Goal: Task Accomplishment & Management: Complete application form

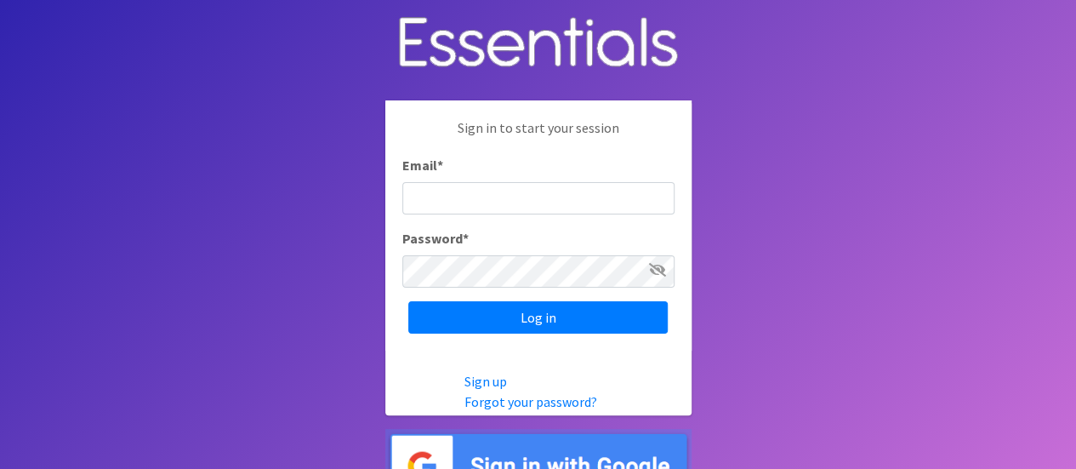
click at [538, 188] on input "Email *" at bounding box center [538, 198] width 272 height 32
type input "[EMAIL_ADDRESS][DOMAIN_NAME]"
click at [408, 301] on input "Log in" at bounding box center [537, 317] width 259 height 32
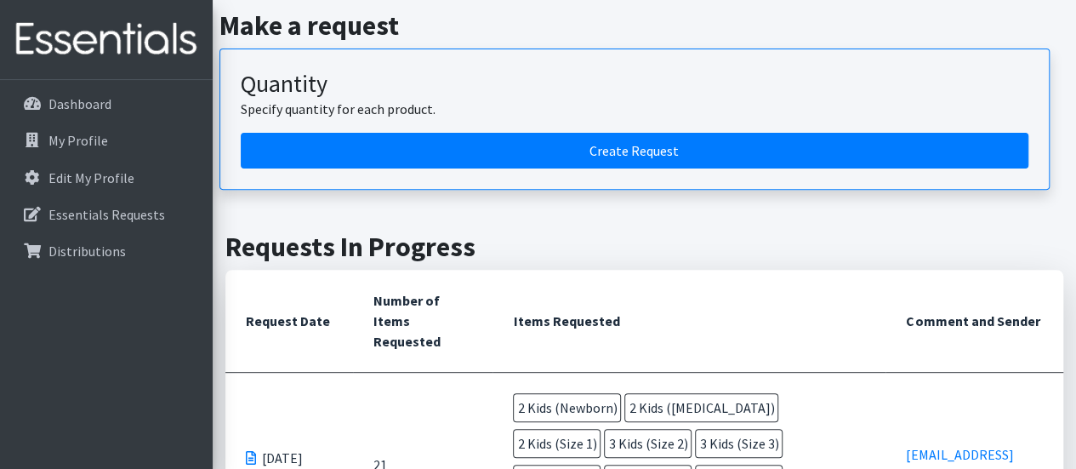
scroll to position [220, 0]
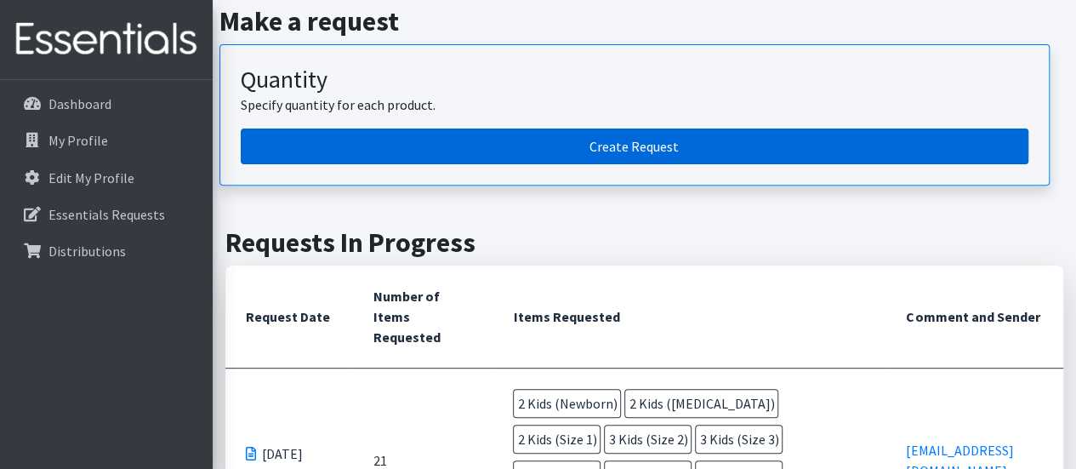
click at [650, 132] on link "Create Request" at bounding box center [635, 146] width 788 height 36
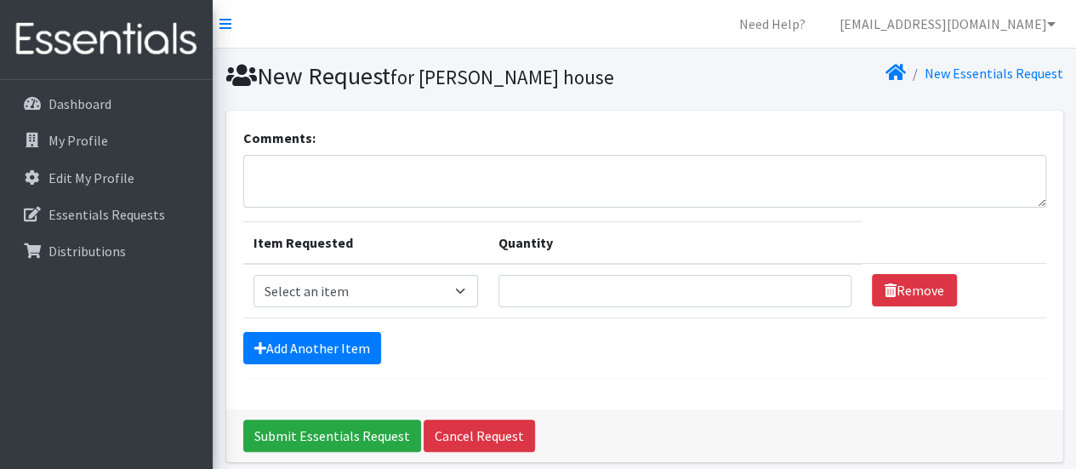
scroll to position [67, 0]
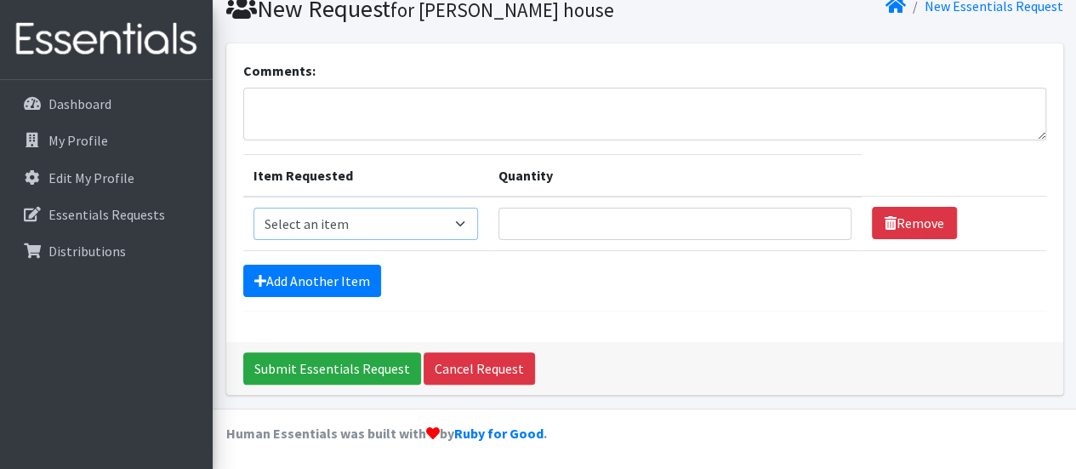
click at [413, 222] on select "Select an item Kids (Newborn) Kids (Preemie) Kids (Size 1) Kids (Size 2) Kids (…" at bounding box center [366, 224] width 225 height 32
select select "750"
click at [254, 208] on select "Select an item Kids (Newborn) Kids (Preemie) Kids (Size 1) Kids (Size 2) Kids (…" at bounding box center [366, 224] width 225 height 32
click at [618, 224] on input "Quantity" at bounding box center [675, 224] width 353 height 32
type input "50"
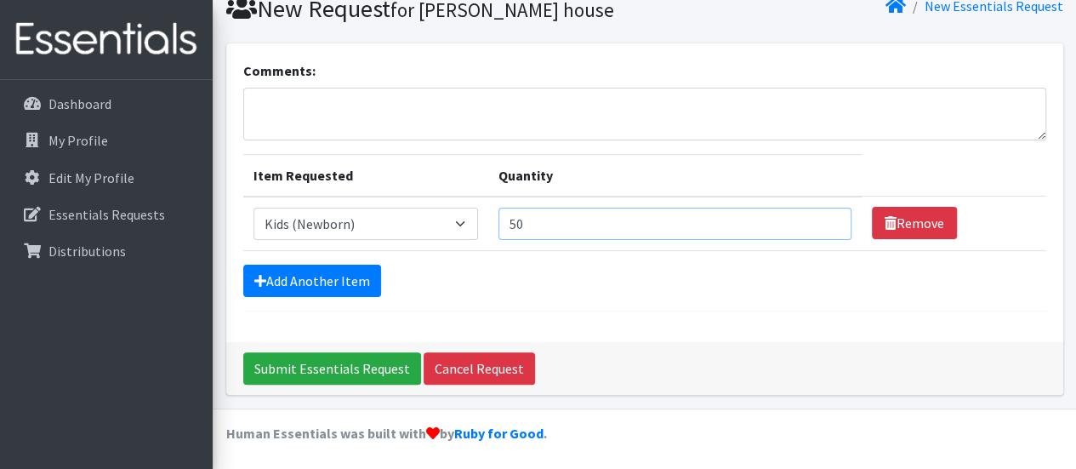
click at [243, 352] on input "Submit Essentials Request" at bounding box center [332, 368] width 178 height 32
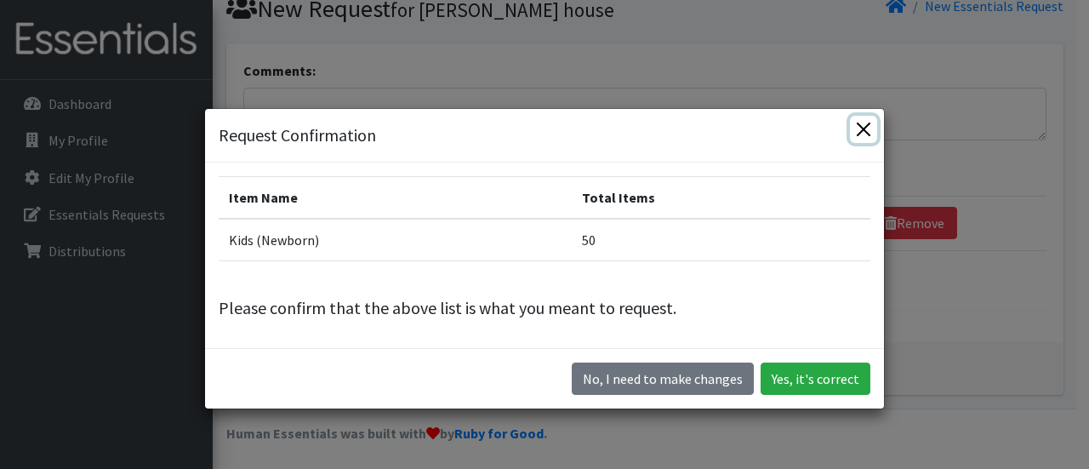
click at [859, 132] on button "Close" at bounding box center [863, 129] width 27 height 27
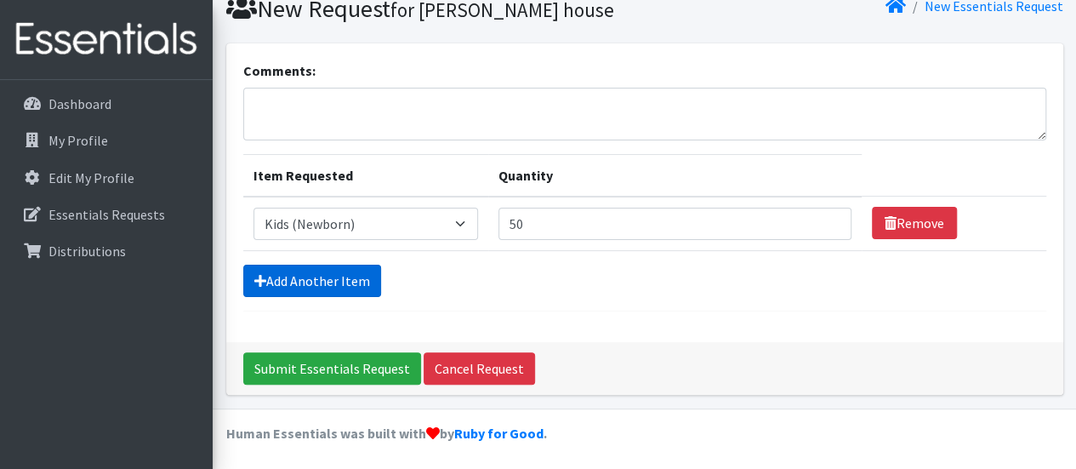
click at [349, 280] on link "Add Another Item" at bounding box center [312, 281] width 138 height 32
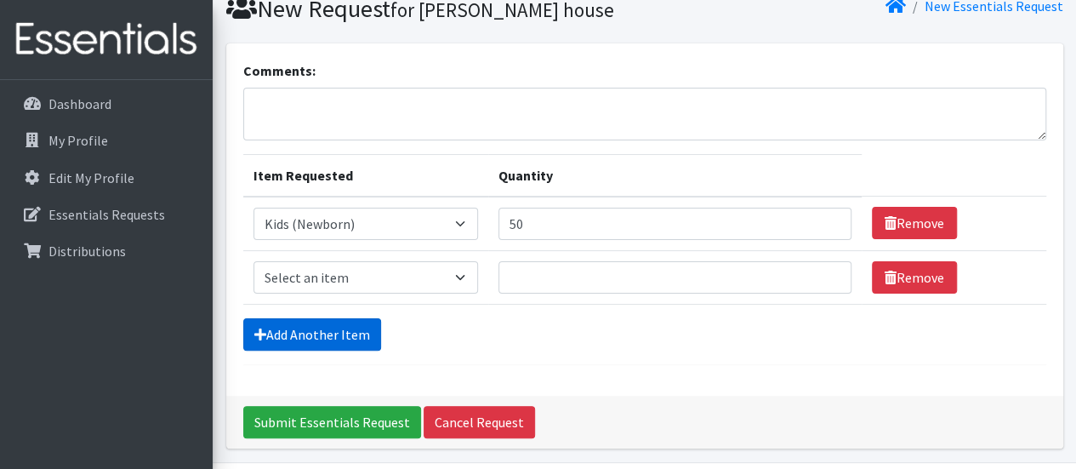
scroll to position [121, 0]
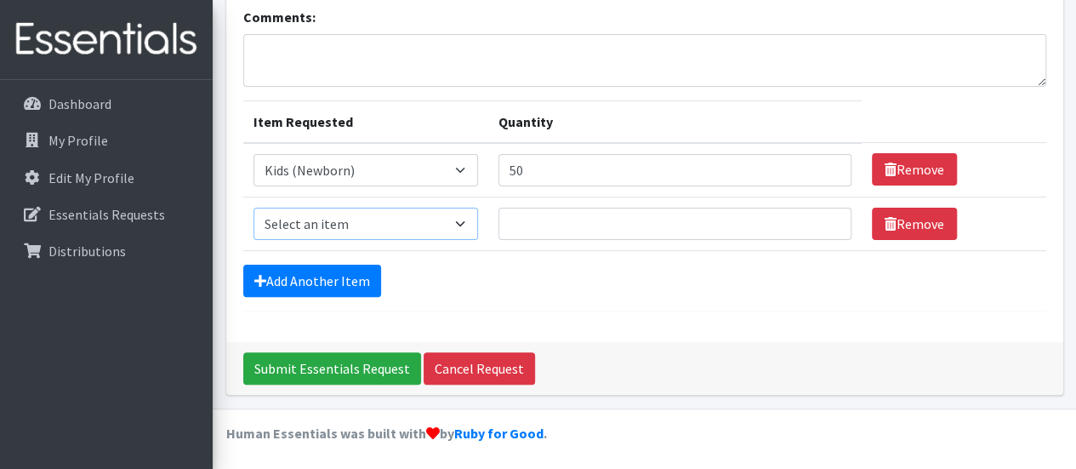
click at [353, 231] on select "Select an item Kids (Newborn) Kids (Preemie) Kids (Size 1) Kids (Size 2) Kids (…" at bounding box center [366, 224] width 225 height 32
click at [254, 208] on select "Select an item Kids (Newborn) Kids (Preemie) Kids (Size 1) Kids (Size 2) Kids (…" at bounding box center [366, 224] width 225 height 32
click at [346, 212] on select "Select an item Kids (Newborn) Kids (Preemie) Kids (Size 1) Kids (Size 2) Kids (…" at bounding box center [366, 224] width 225 height 32
select select "752"
click at [254, 208] on select "Select an item Kids (Newborn) Kids (Preemie) Kids (Size 1) Kids (Size 2) Kids (…" at bounding box center [366, 224] width 225 height 32
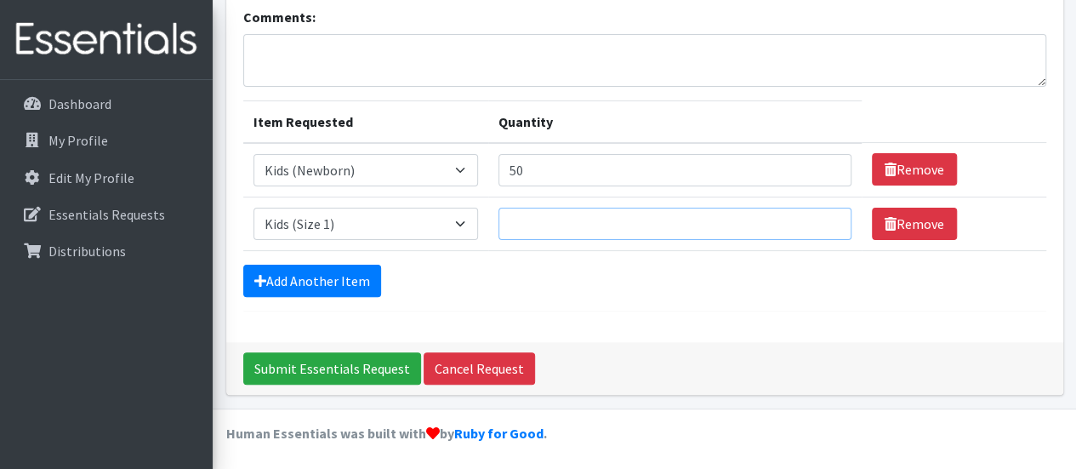
click at [584, 223] on input "Quantity" at bounding box center [675, 224] width 353 height 32
type input "50"
click at [317, 271] on link "Add Another Item" at bounding box center [312, 281] width 138 height 32
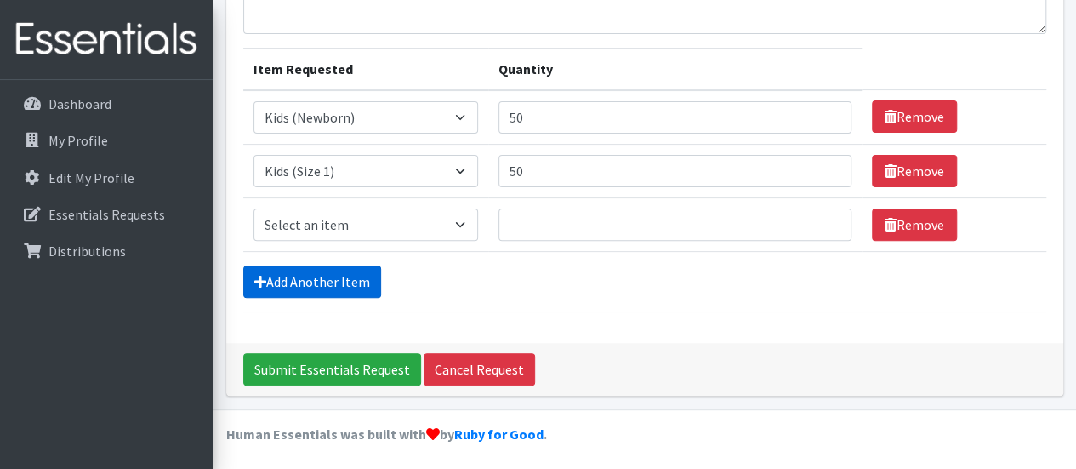
click at [317, 271] on link "Add Another Item" at bounding box center [312, 281] width 138 height 32
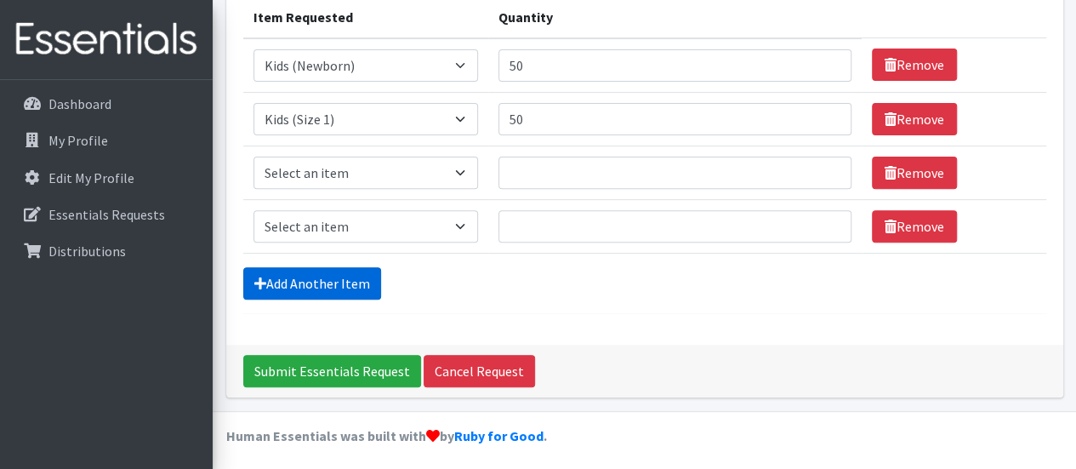
scroll to position [227, 0]
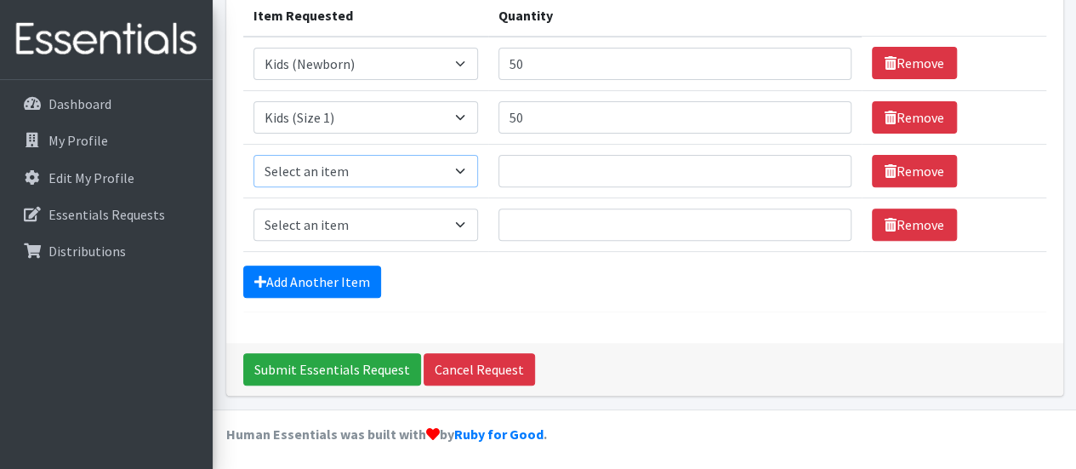
click at [324, 166] on select "Select an item Kids (Newborn) Kids (Preemie) Kids (Size 1) Kids (Size 2) Kids (…" at bounding box center [366, 171] width 225 height 32
select select "753"
click at [254, 155] on select "Select an item Kids (Newborn) Kids (Preemie) Kids (Size 1) Kids (Size 2) Kids (…" at bounding box center [366, 171] width 225 height 32
click at [550, 167] on input "Quantity" at bounding box center [675, 171] width 353 height 32
type input "50"
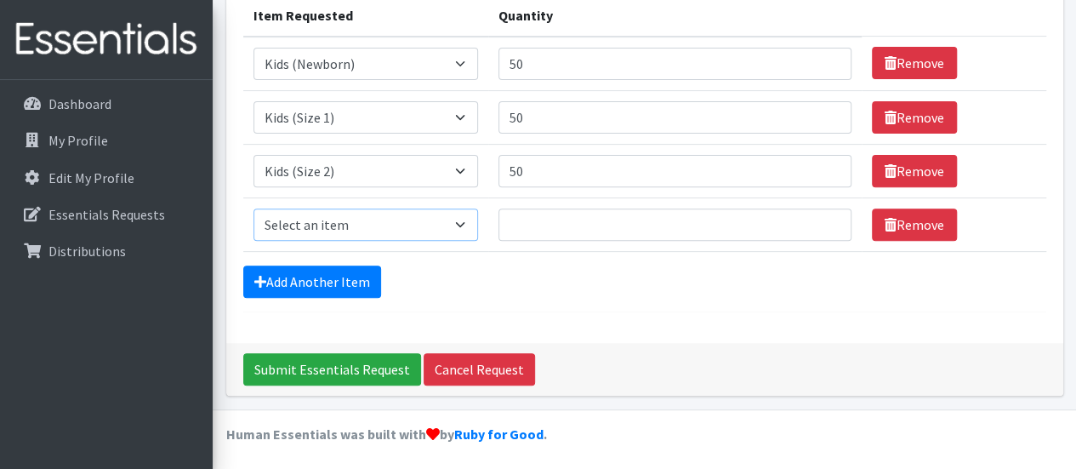
click at [450, 220] on select "Select an item Kids (Newborn) Kids (Preemie) Kids (Size 1) Kids (Size 2) Kids (…" at bounding box center [366, 224] width 225 height 32
select select "732"
click at [254, 208] on select "Select an item Kids (Newborn) Kids (Preemie) Kids (Size 1) Kids (Size 2) Kids (…" at bounding box center [366, 224] width 225 height 32
click at [574, 234] on input "Quantity" at bounding box center [675, 224] width 353 height 32
type input "75"
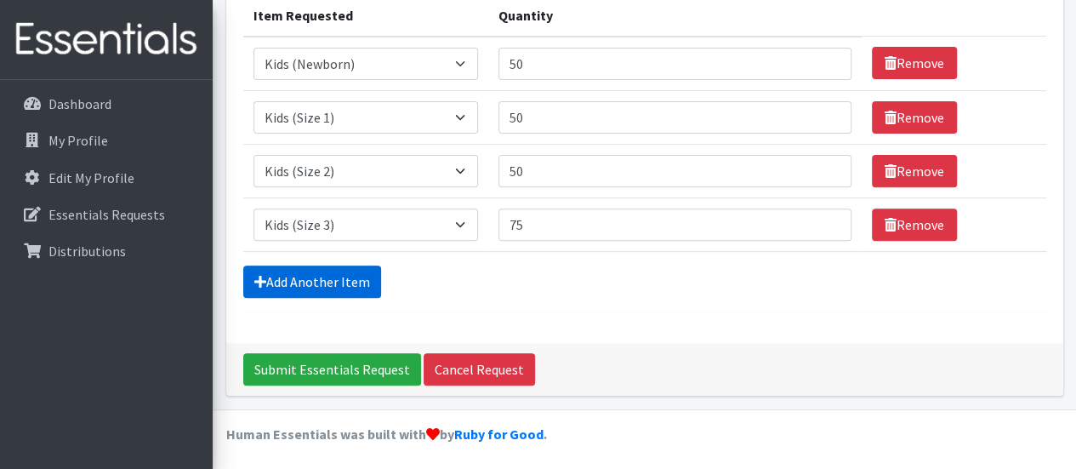
click at [325, 274] on link "Add Another Item" at bounding box center [312, 281] width 138 height 32
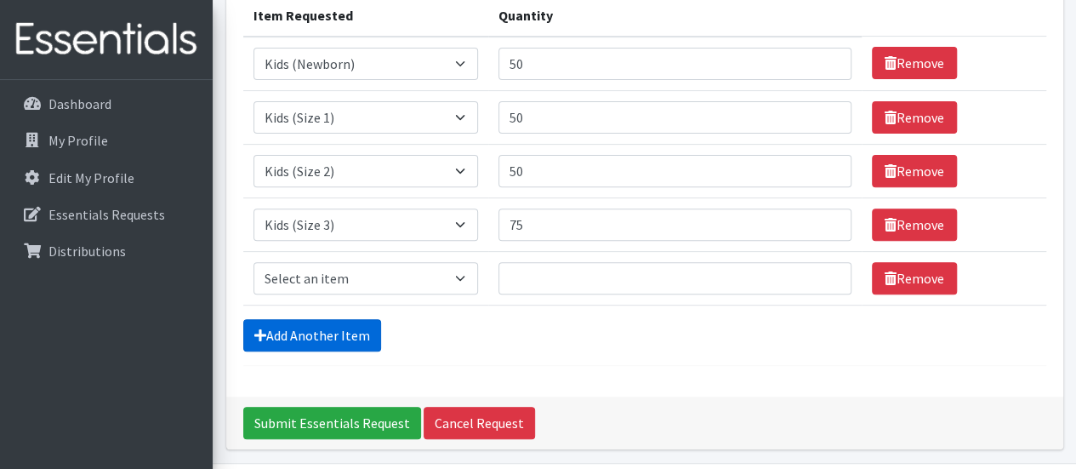
scroll to position [281, 0]
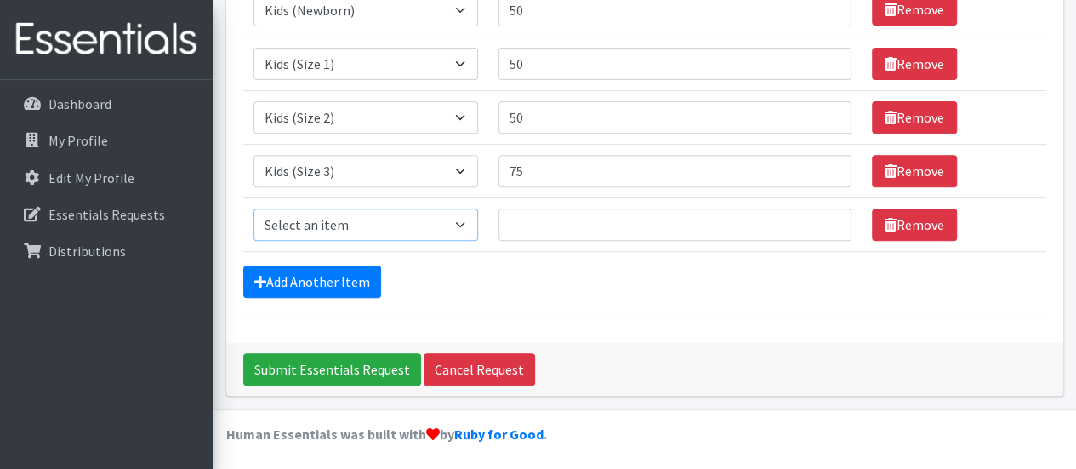
click at [338, 223] on select "Select an item Kids (Newborn) Kids (Preemie) Kids (Size 1) Kids (Size 2) Kids (…" at bounding box center [366, 224] width 225 height 32
select select "739"
click at [254, 208] on select "Select an item Kids (Newborn) Kids (Preemie) Kids (Size 1) Kids (Size 2) Kids (…" at bounding box center [366, 224] width 225 height 32
click at [590, 219] on input "Quantity" at bounding box center [675, 224] width 353 height 32
type input "75"
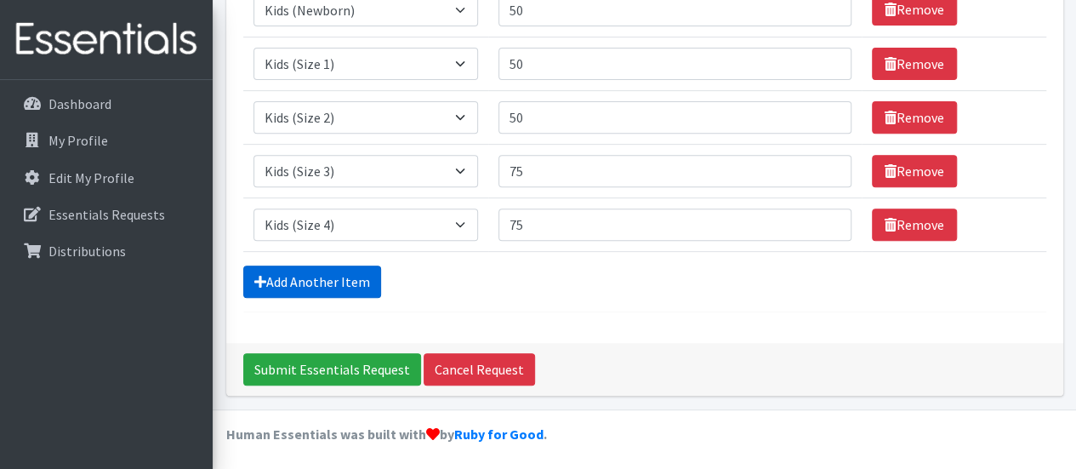
click at [293, 281] on link "Add Another Item" at bounding box center [312, 281] width 138 height 32
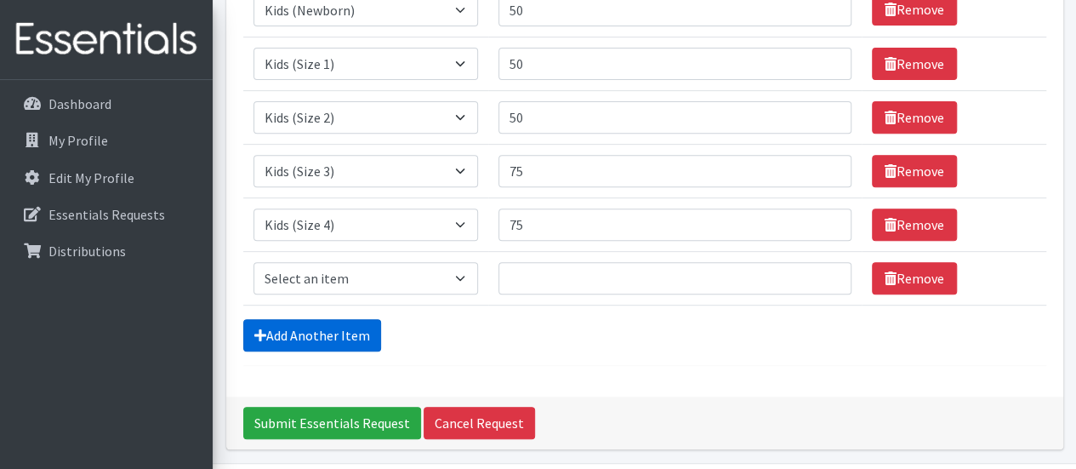
scroll to position [333, 0]
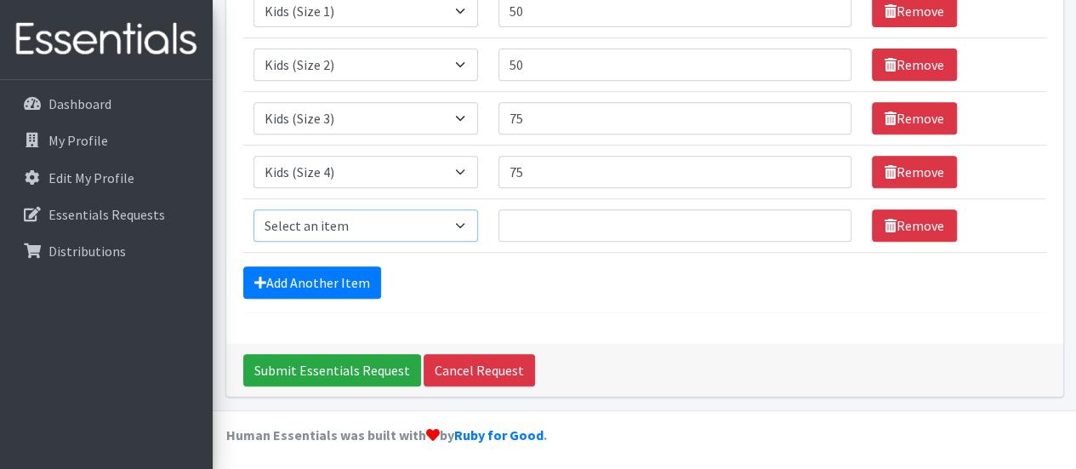
click at [308, 224] on select "Select an item Kids (Newborn) Kids (Preemie) Kids (Size 1) Kids (Size 2) Kids (…" at bounding box center [366, 225] width 225 height 32
select select "740"
click at [254, 209] on select "Select an item Kids (Newborn) Kids (Preemie) Kids (Size 1) Kids (Size 2) Kids (…" at bounding box center [366, 225] width 225 height 32
click at [565, 216] on input "Quantity" at bounding box center [675, 225] width 353 height 32
type input "75"
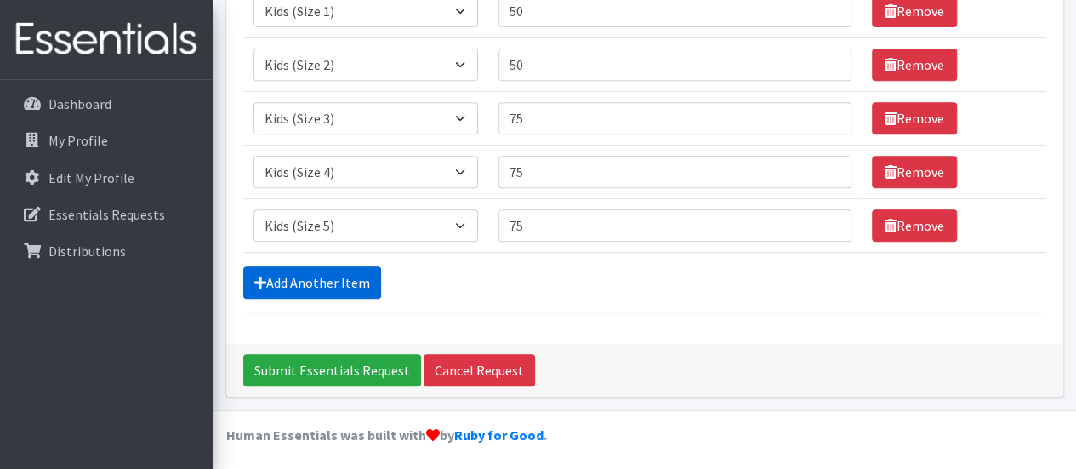
click at [369, 274] on link "Add Another Item" at bounding box center [312, 282] width 138 height 32
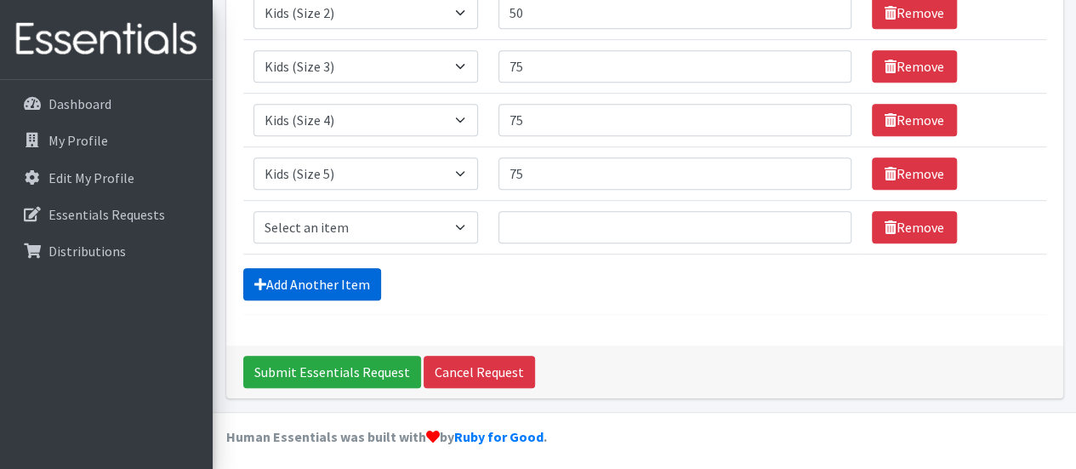
scroll to position [387, 0]
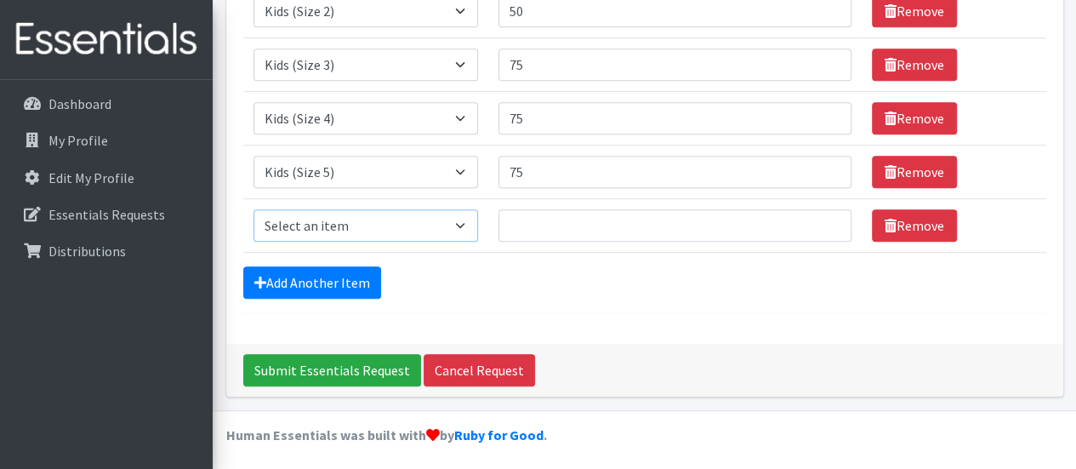
click at [350, 214] on select "Select an item Kids (Newborn) Kids (Preemie) Kids (Size 1) Kids (Size 2) Kids (…" at bounding box center [366, 225] width 225 height 32
select select "742"
click at [254, 209] on select "Select an item Kids (Newborn) Kids (Preemie) Kids (Size 1) Kids (Size 2) Kids (…" at bounding box center [366, 225] width 225 height 32
click at [558, 223] on input "Quantity" at bounding box center [675, 225] width 353 height 32
type input "2"
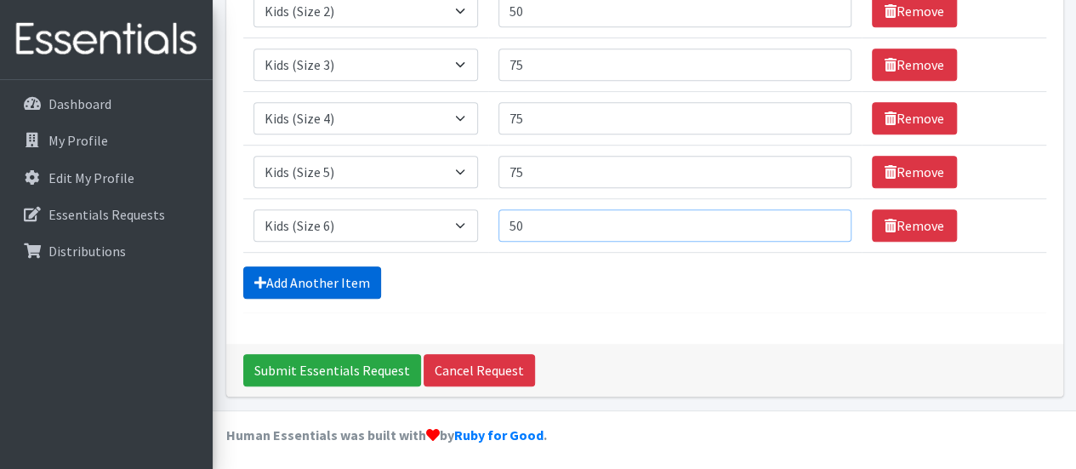
type input "50"
click at [374, 274] on link "Add Another Item" at bounding box center [312, 282] width 138 height 32
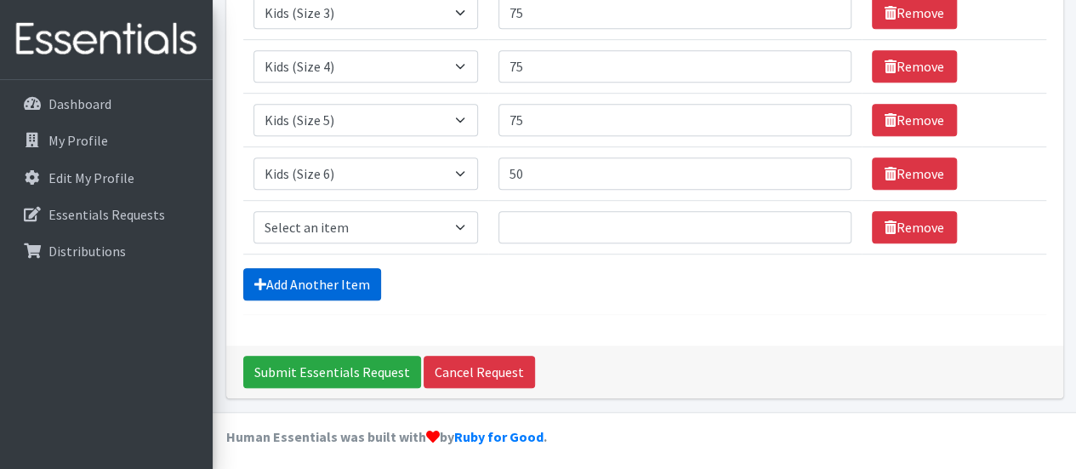
scroll to position [441, 0]
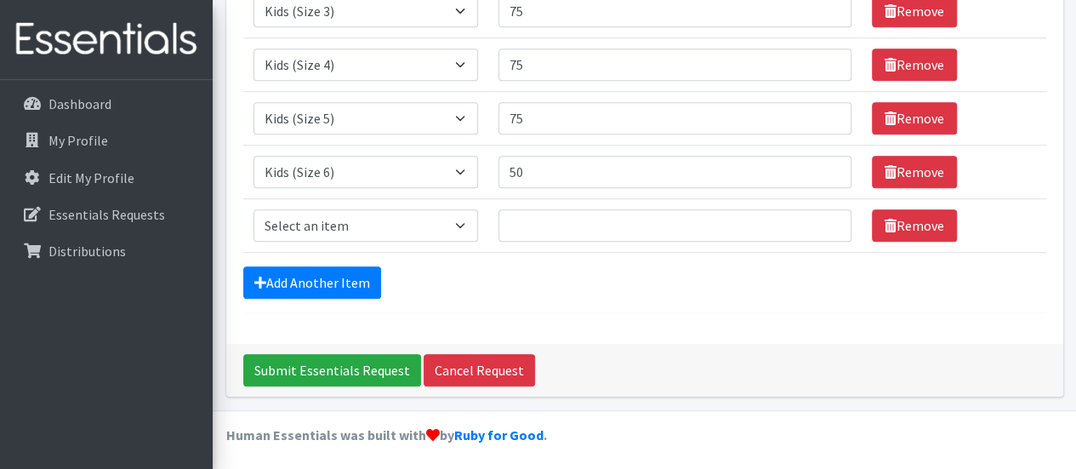
click at [388, 198] on td "Item Requested Select an item Kids (Newborn) Kids (Preemie) Kids (Size 1) Kids …" at bounding box center [365, 225] width 245 height 54
click at [390, 215] on select "Select an item Kids (Newborn) Kids (Preemie) Kids (Size 1) Kids (Size 2) Kids (…" at bounding box center [366, 225] width 225 height 32
click at [914, 214] on link "Remove" at bounding box center [914, 225] width 85 height 32
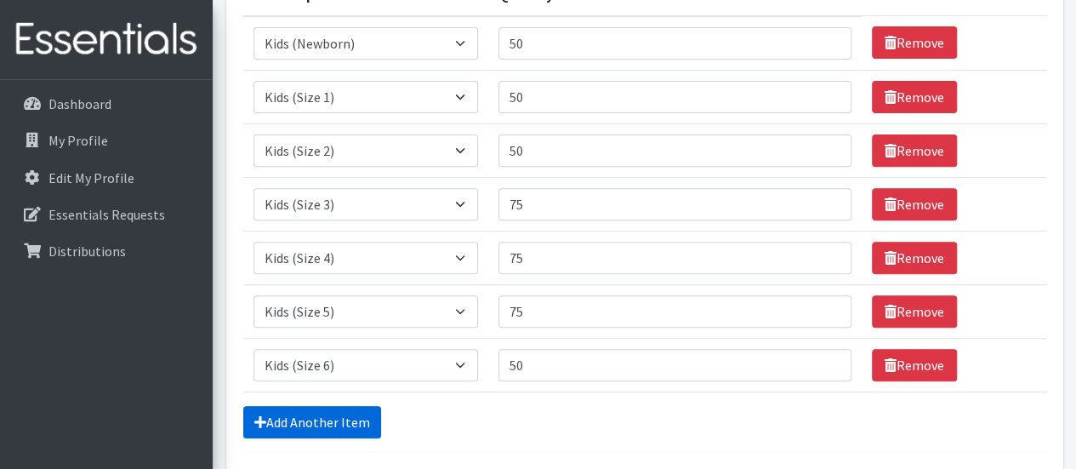
click at [333, 420] on link "Add Another Item" at bounding box center [312, 422] width 138 height 32
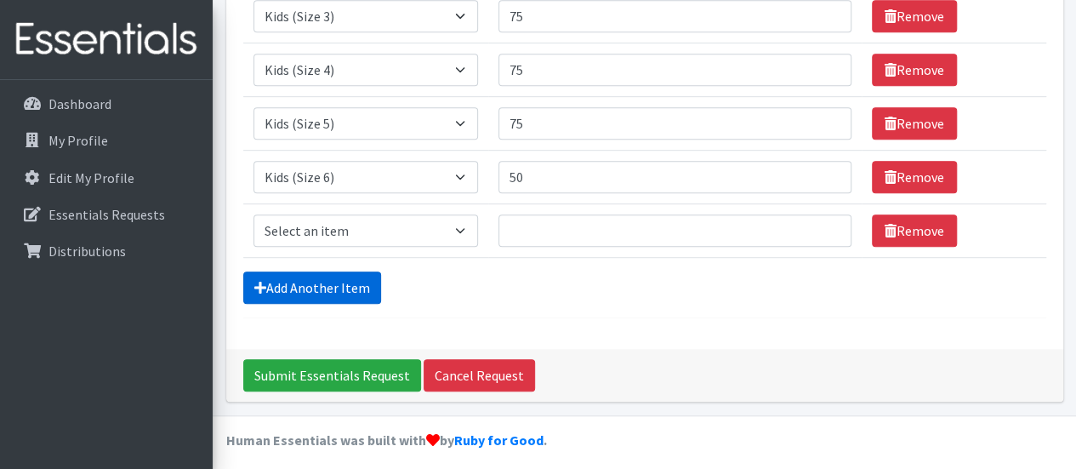
scroll to position [441, 0]
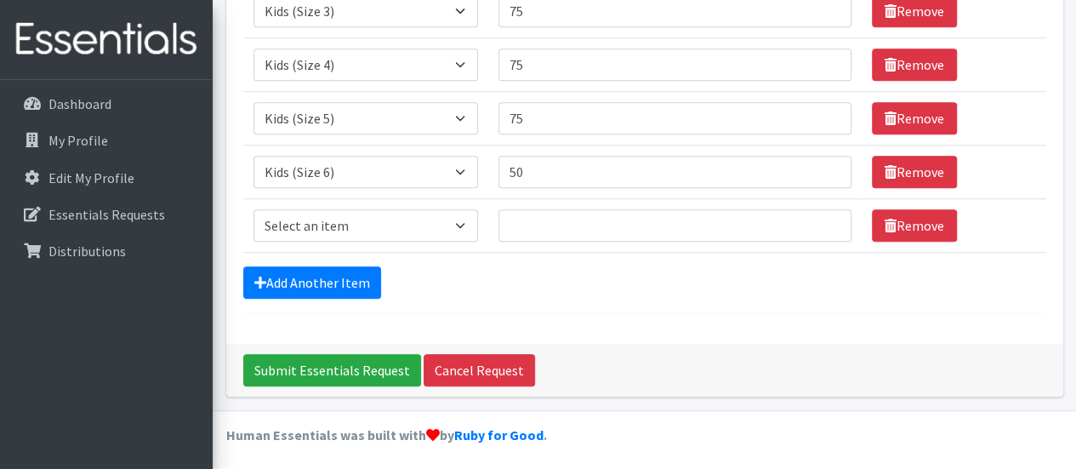
click at [352, 238] on td "Item Requested Select an item Kids (Newborn) Kids (Preemie) Kids (Size 1) Kids …" at bounding box center [365, 225] width 245 height 54
click at [353, 233] on select "Select an item Kids (Newborn) Kids (Preemie) Kids (Size 1) Kids (Size 2) Kids (…" at bounding box center [366, 225] width 225 height 32
select select "748"
click at [254, 209] on select "Select an item Kids (Newborn) Kids (Preemie) Kids (Size 1) Kids (Size 2) Kids (…" at bounding box center [366, 225] width 225 height 32
click at [546, 218] on input "Quantity" at bounding box center [675, 225] width 353 height 32
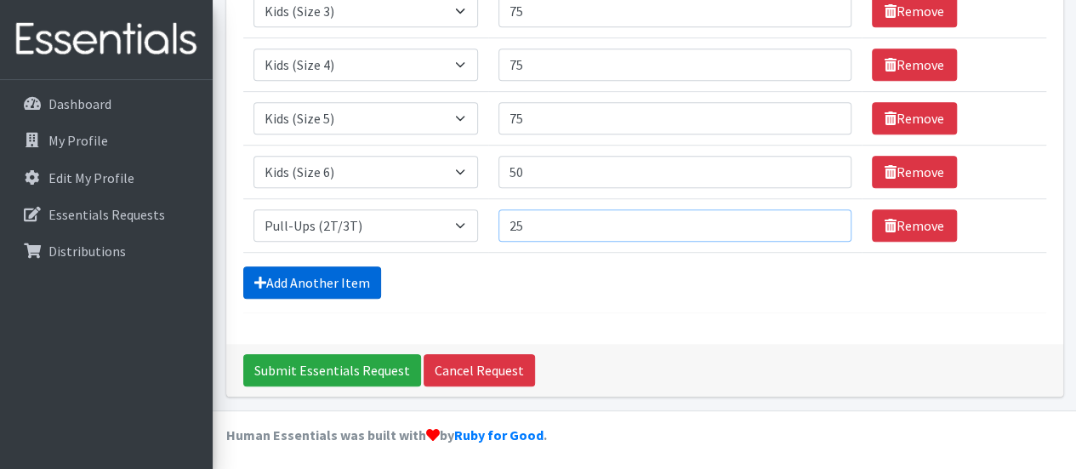
type input "25"
click at [325, 275] on link "Add Another Item" at bounding box center [312, 282] width 138 height 32
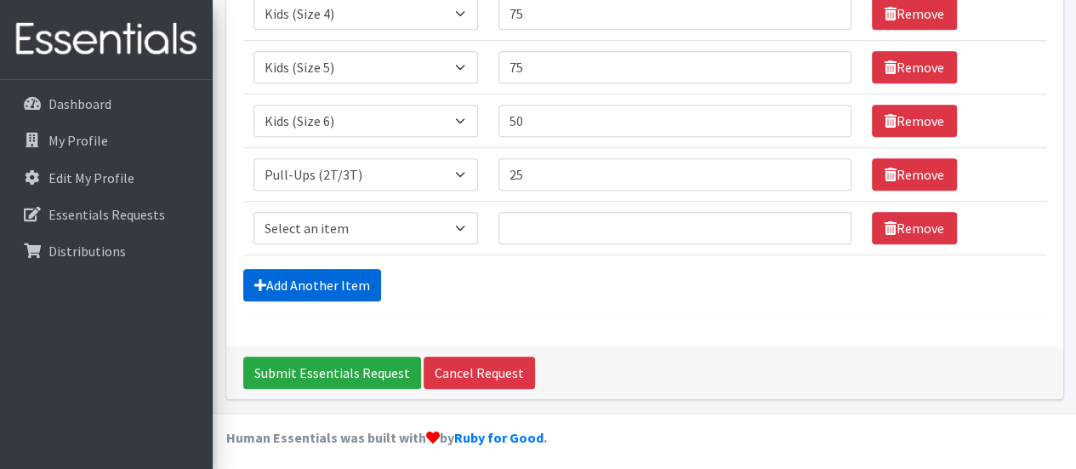
scroll to position [493, 0]
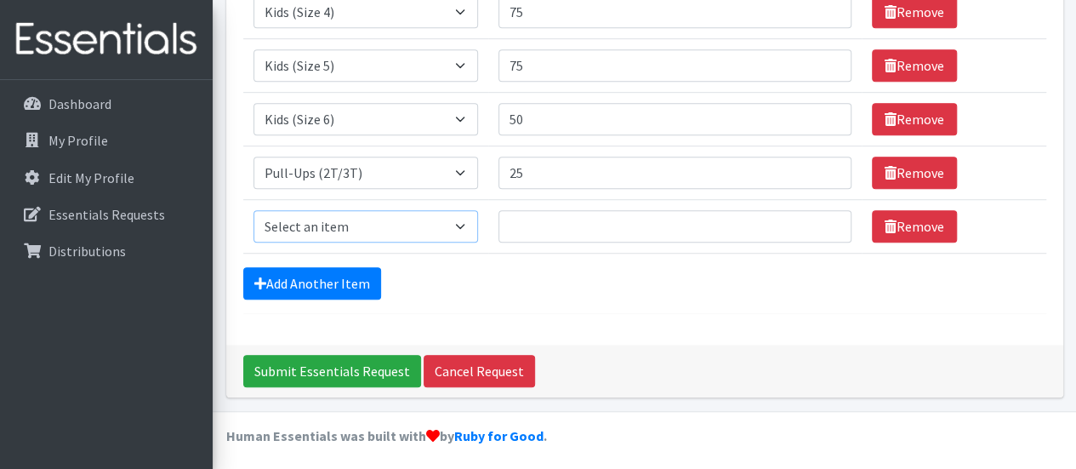
click at [328, 216] on select "Select an item Kids (Newborn) Kids (Preemie) Kids (Size 1) Kids (Size 2) Kids (…" at bounding box center [366, 226] width 225 height 32
select select "1352"
click at [254, 210] on select "Select an item Kids (Newborn) Kids (Preemie) Kids (Size 1) Kids (Size 2) Kids (…" at bounding box center [366, 226] width 225 height 32
click at [527, 210] on input "Quantity" at bounding box center [675, 226] width 353 height 32
type input "25"
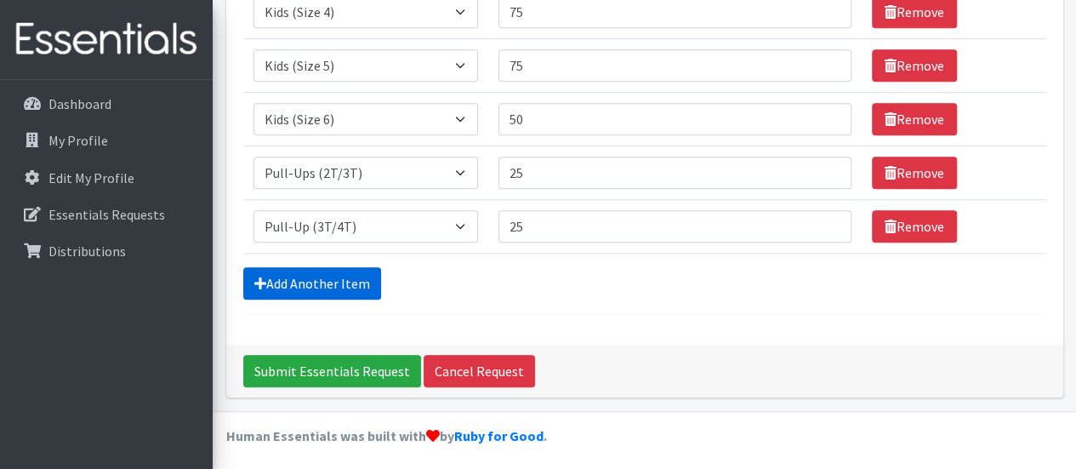
click at [323, 271] on link "Add Another Item" at bounding box center [312, 283] width 138 height 32
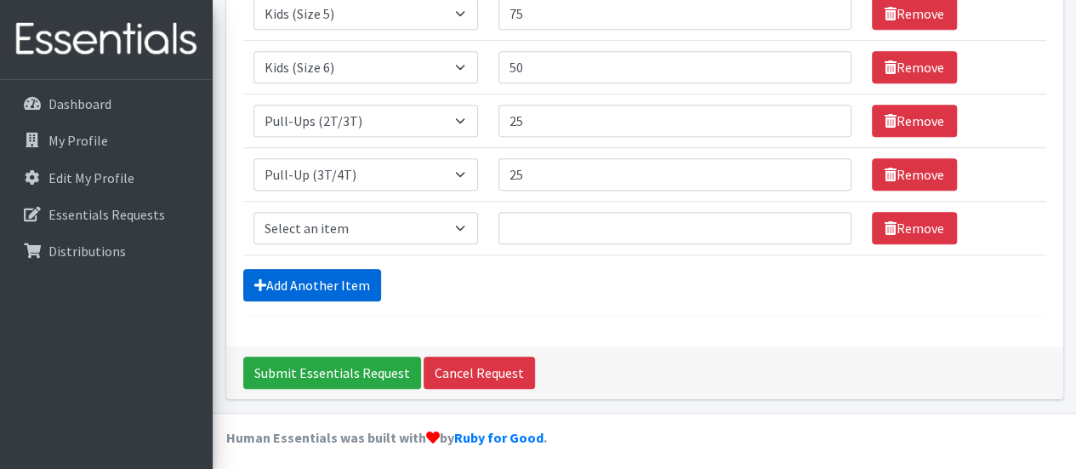
scroll to position [547, 0]
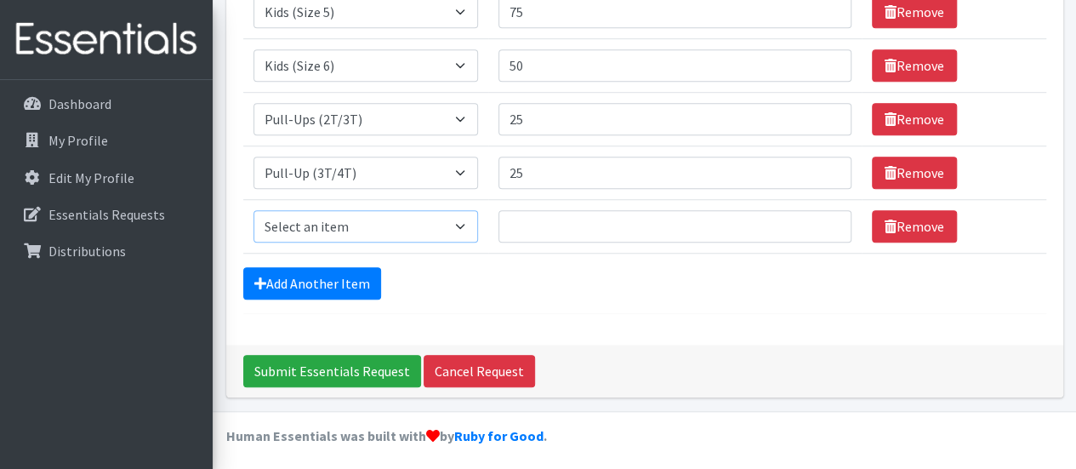
click at [337, 214] on select "Select an item Kids (Newborn) Kids (Preemie) Kids (Size 1) Kids (Size 2) Kids (…" at bounding box center [366, 226] width 225 height 32
select select "731"
click at [254, 210] on select "Select an item Kids (Newborn) Kids (Preemie) Kids (Size 1) Kids (Size 2) Kids (…" at bounding box center [366, 226] width 225 height 32
click at [586, 217] on input "Quantity" at bounding box center [675, 226] width 353 height 32
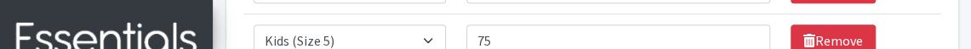
type input "25"
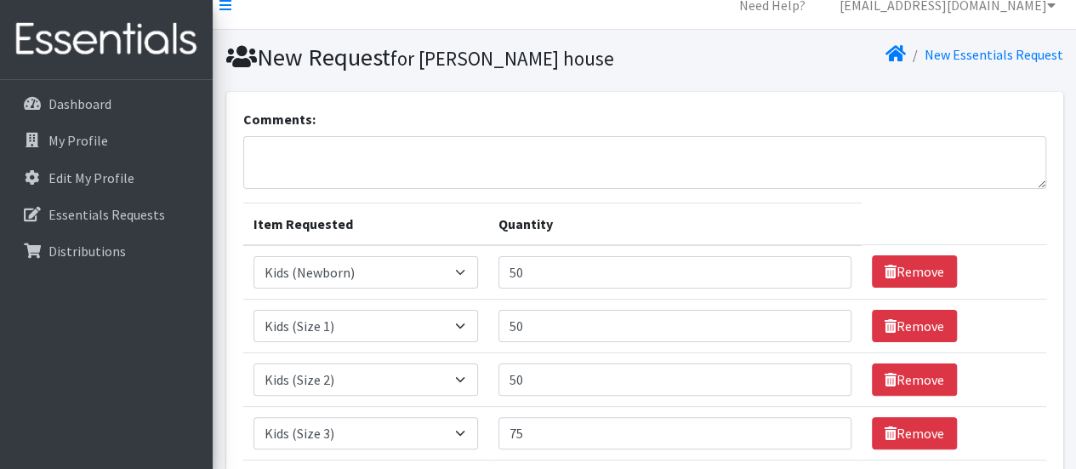
scroll to position [9, 0]
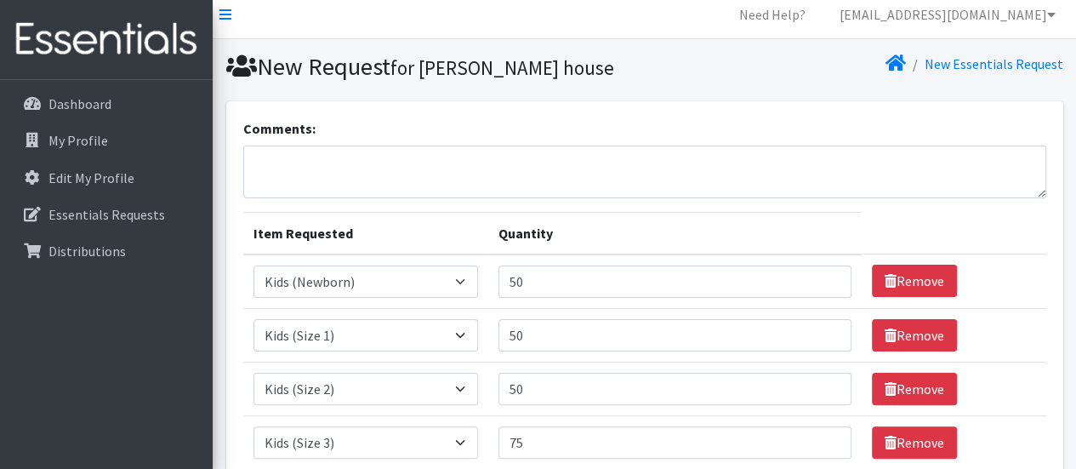
click at [526, 247] on th "Quantity" at bounding box center [674, 233] width 373 height 43
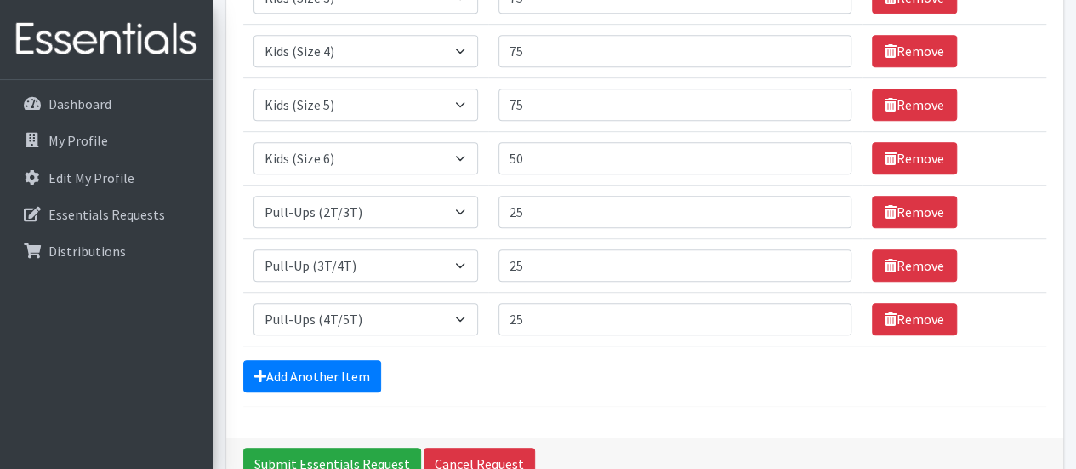
scroll to position [547, 0]
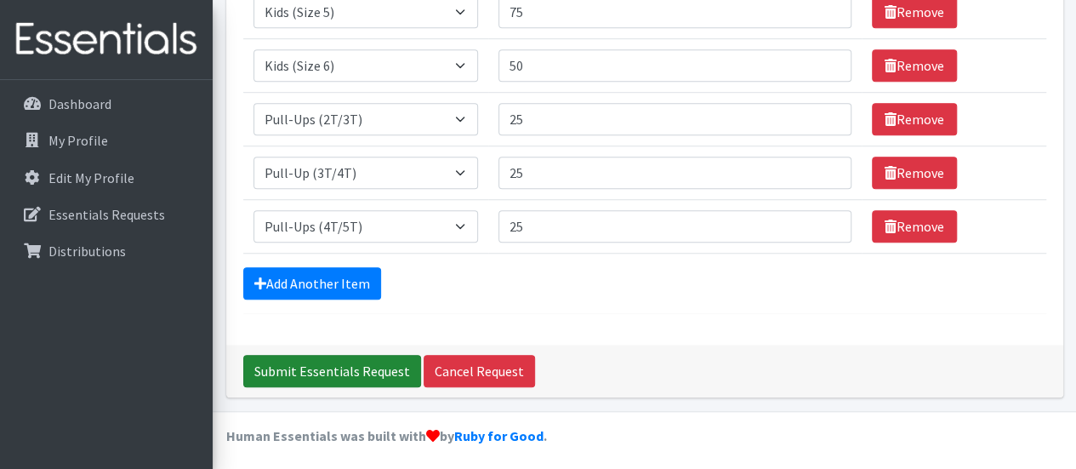
click at [335, 356] on input "Submit Essentials Request" at bounding box center [332, 371] width 178 height 32
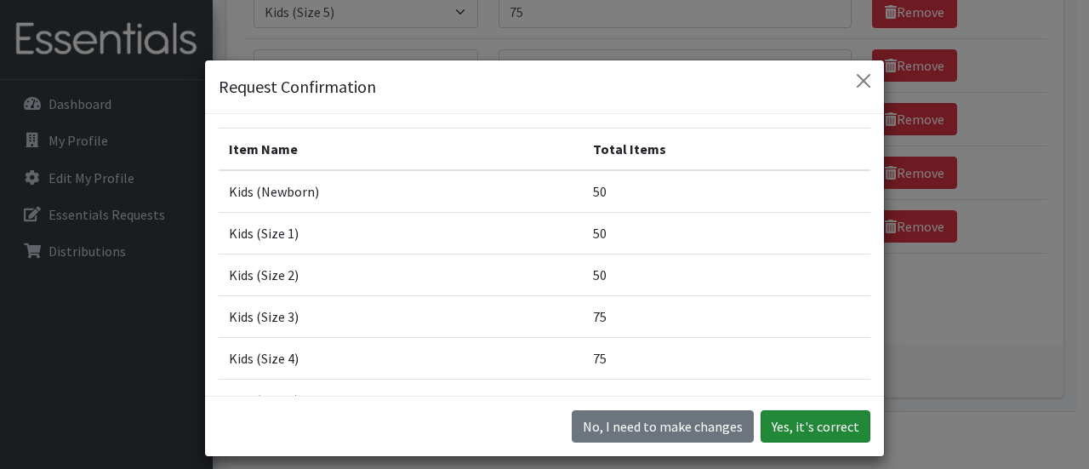
click at [815, 439] on button "Yes, it's correct" at bounding box center [816, 426] width 110 height 32
